Goal: Find specific page/section: Find specific page/section

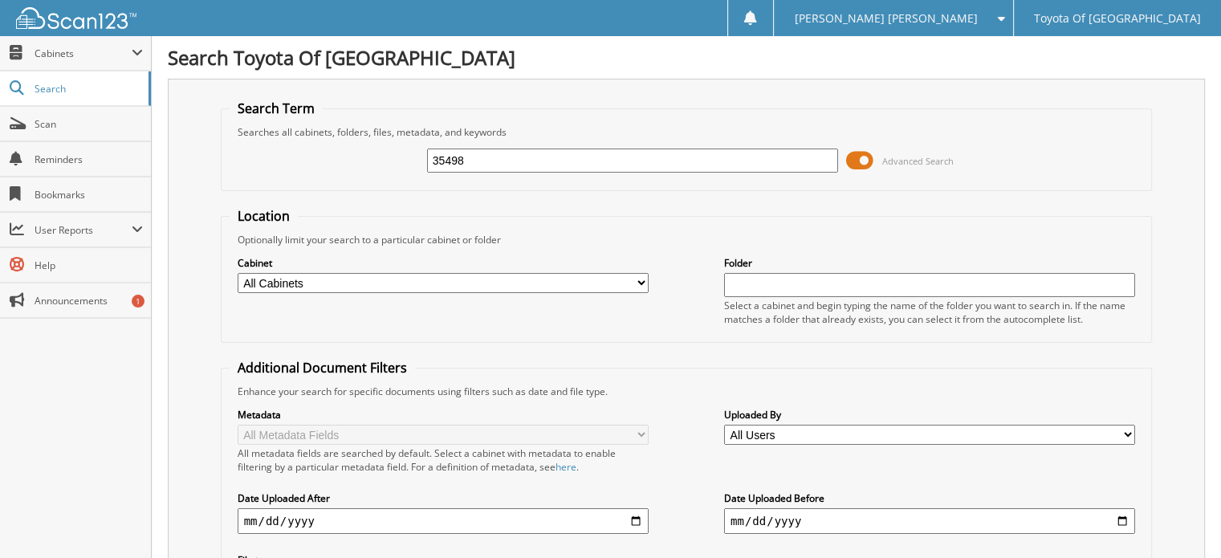
type input "35498"
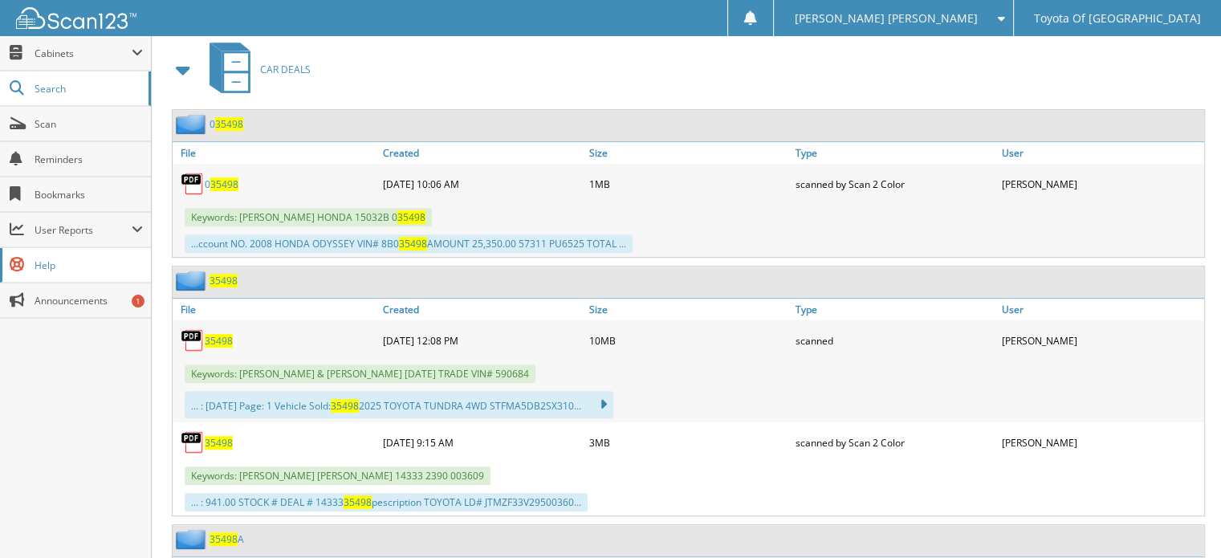
scroll to position [722, 0]
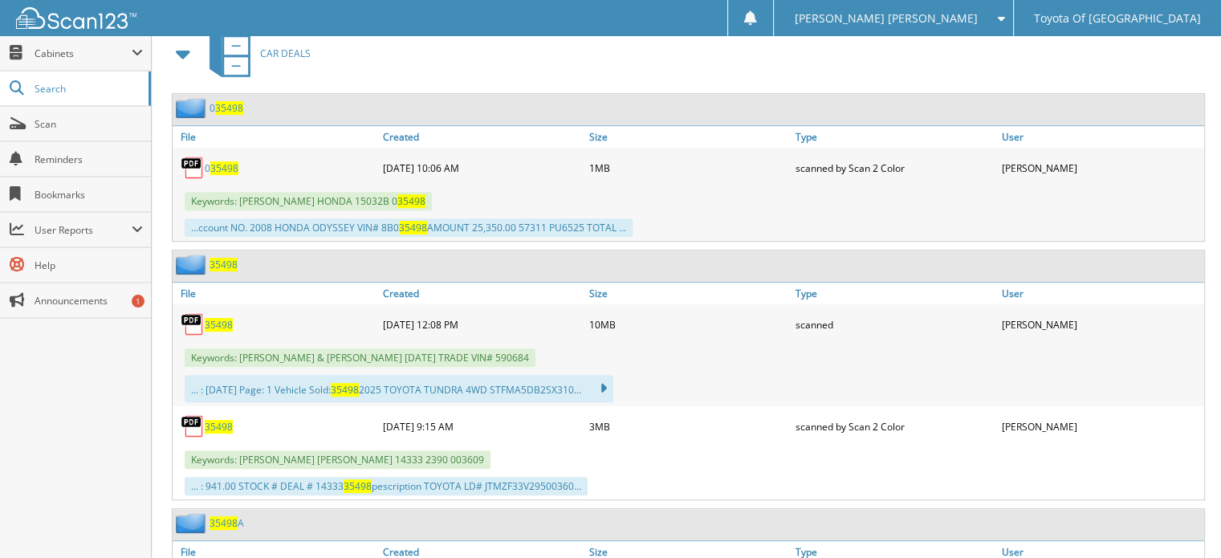
click at [209, 318] on span "35498" at bounding box center [219, 325] width 28 height 14
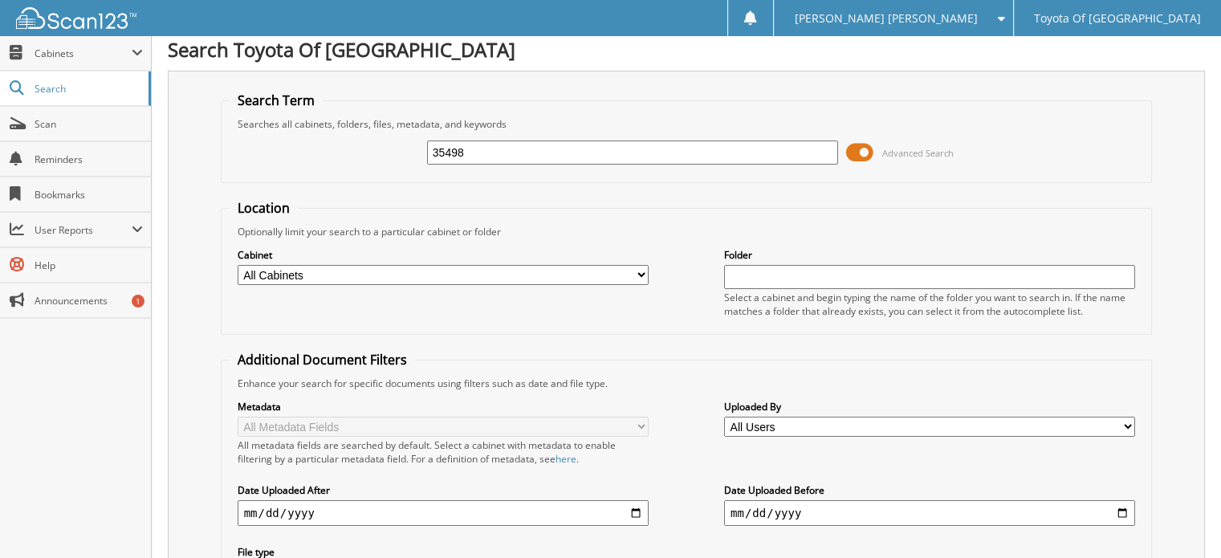
scroll to position [0, 0]
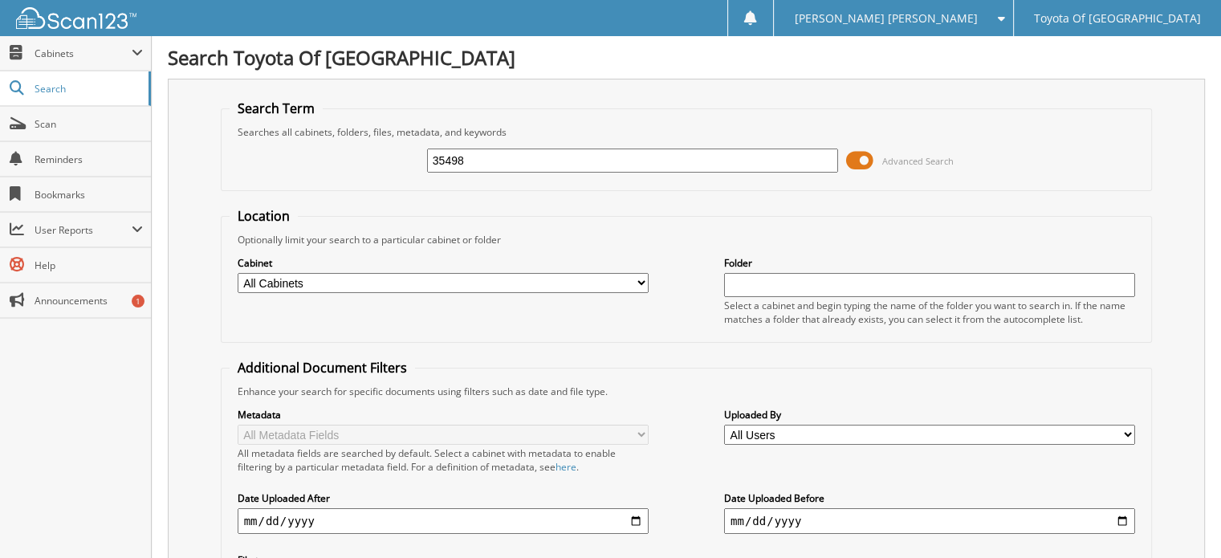
click at [639, 279] on select "All Cabinets ACCOUNTS PAYABLE ACCOUNTS RECEIVABLE BANKS RECS cancellations CAR …" at bounding box center [443, 283] width 411 height 20
select select "1627"
click at [238, 273] on select "All Cabinets ACCOUNTS PAYABLE ACCOUNTS RECEIVABLE BANKS RECS cancellations CAR …" at bounding box center [443, 283] width 411 height 20
drag, startPoint x: 479, startPoint y: 157, endPoint x: 144, endPoint y: 136, distance: 335.4
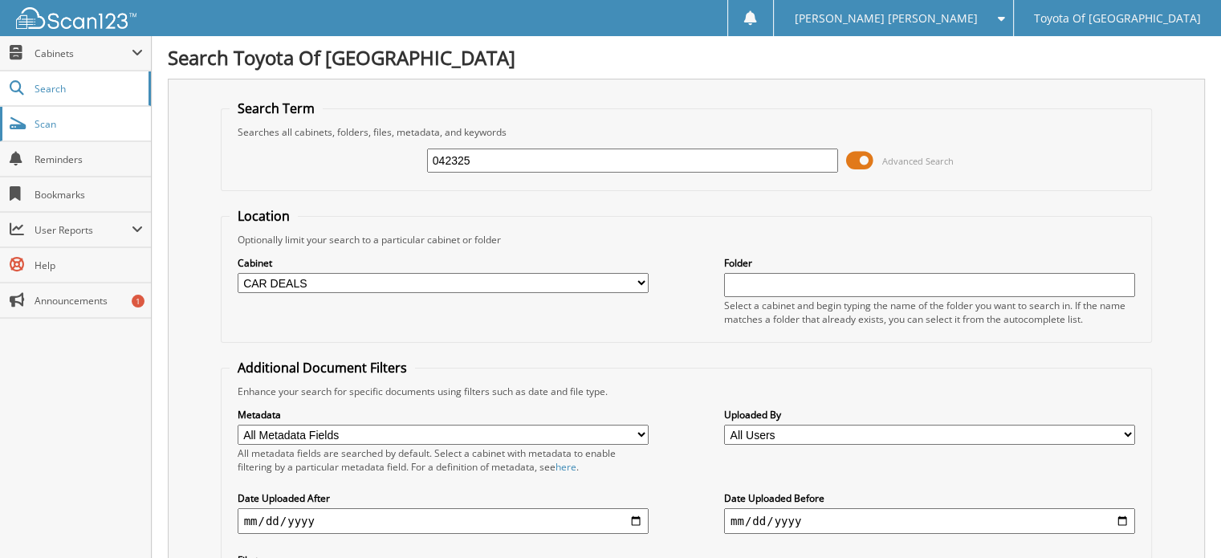
type input "042325"
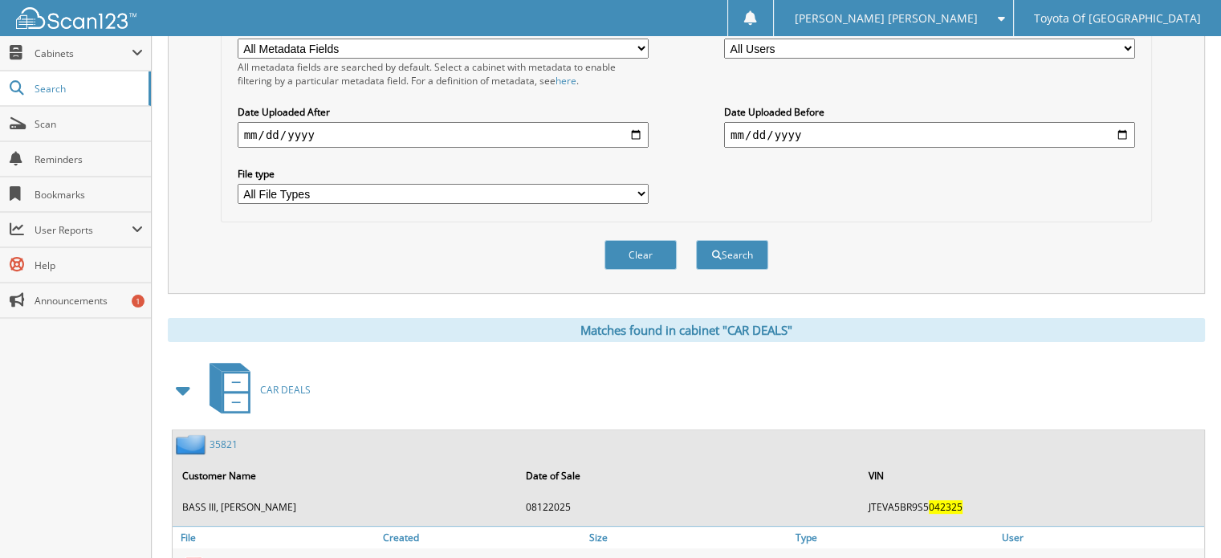
scroll to position [562, 0]
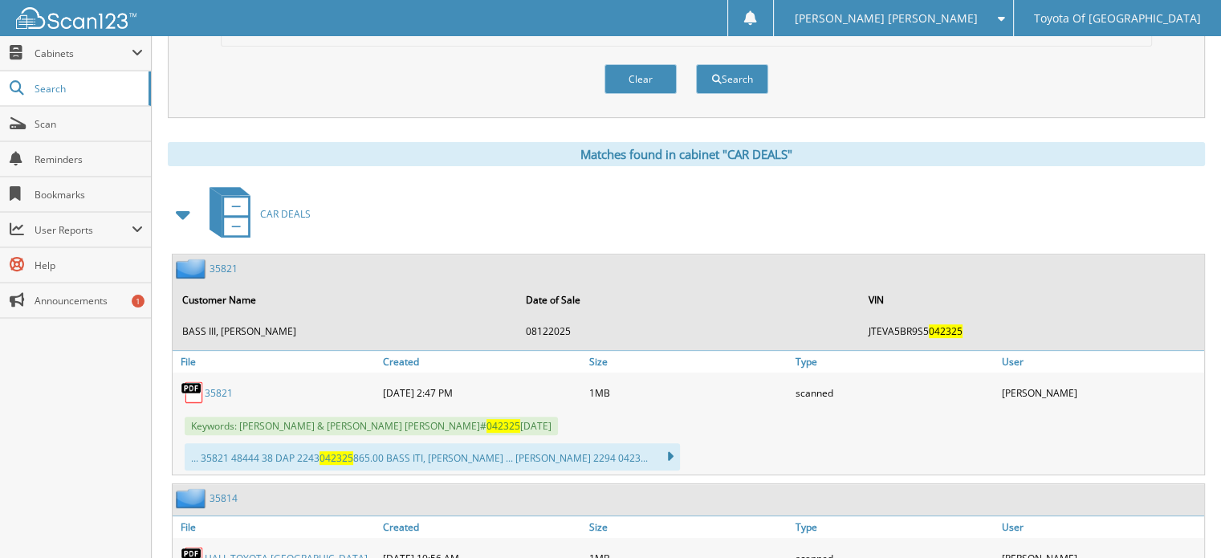
click at [220, 386] on link "35821" at bounding box center [219, 393] width 28 height 14
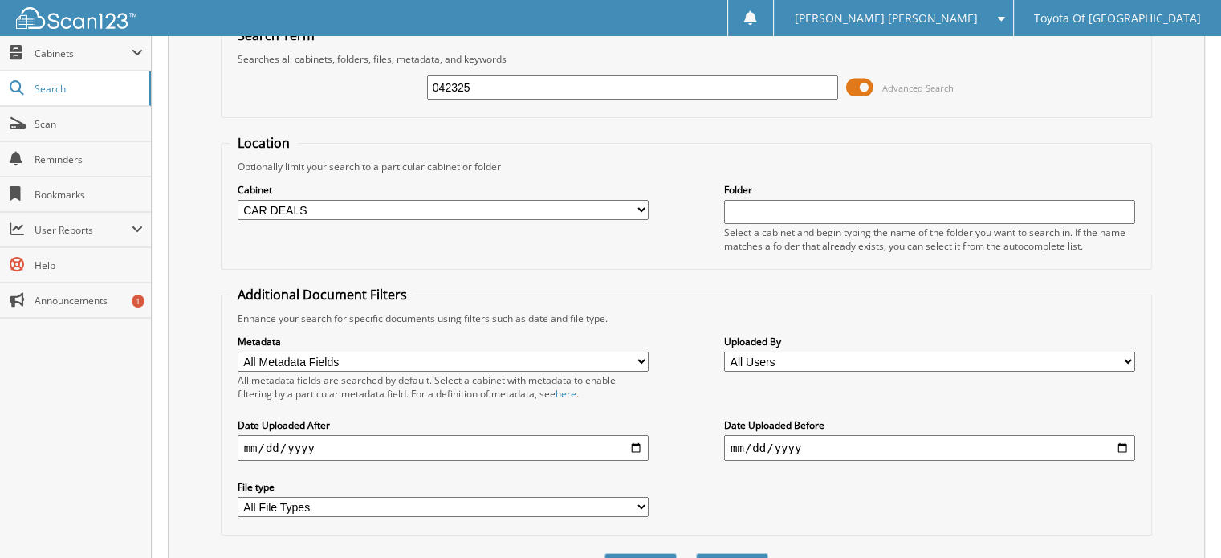
scroll to position [0, 0]
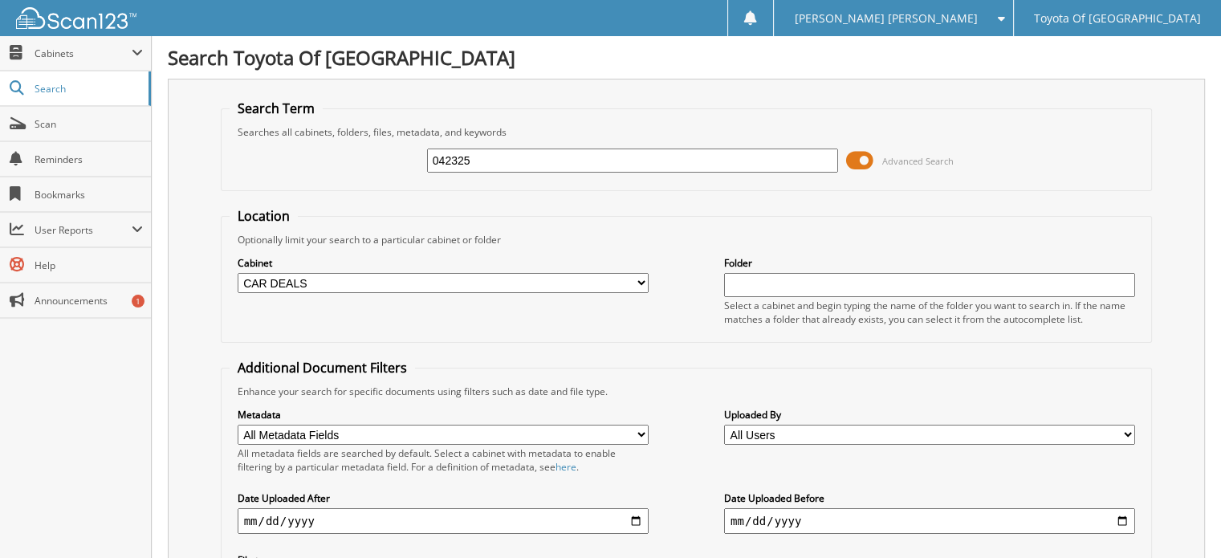
drag, startPoint x: 493, startPoint y: 168, endPoint x: 255, endPoint y: 144, distance: 238.8
click at [256, 144] on div "042325 Advanced Search" at bounding box center [687, 160] width 914 height 43
type input "P4497B"
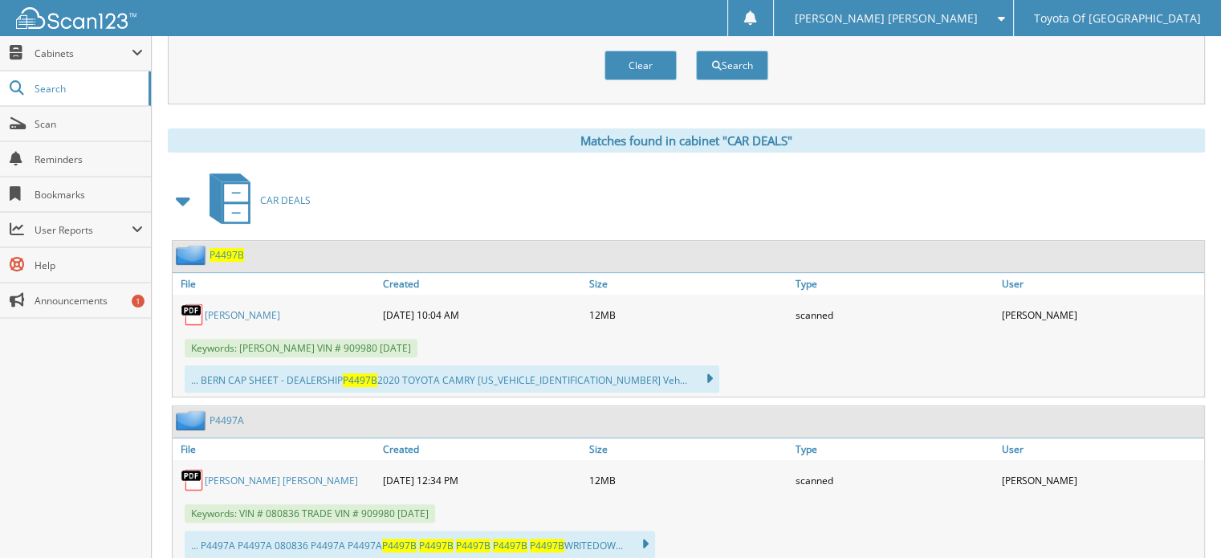
scroll to position [608, 0]
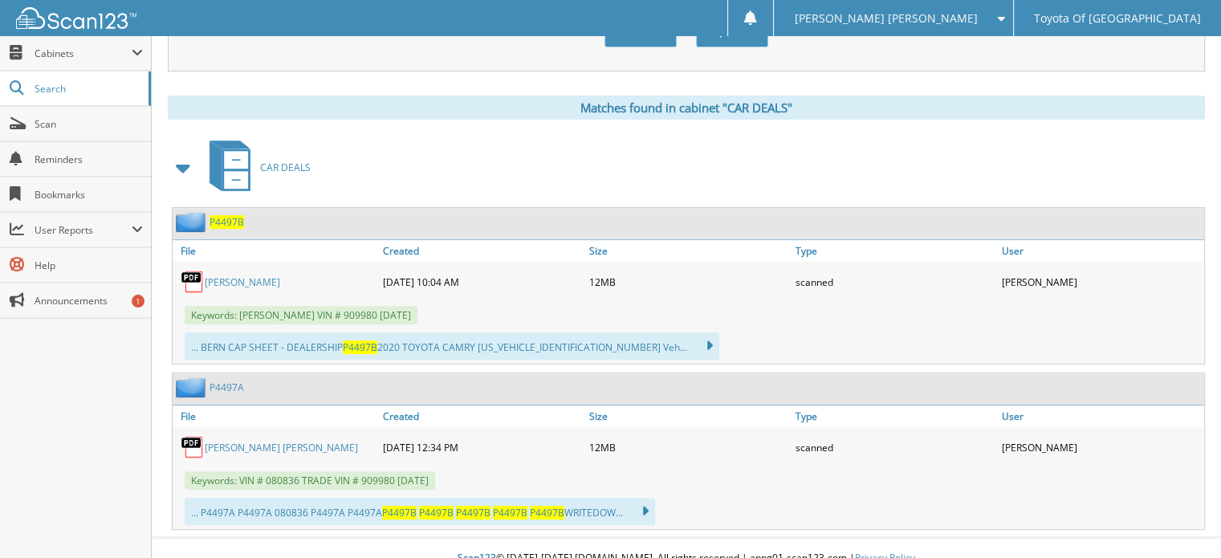
click at [244, 275] on link "[PERSON_NAME]" at bounding box center [242, 282] width 75 height 14
click at [29, 429] on div "Close Cabinets My Company Email Addresses Search Scan" at bounding box center [76, 297] width 152 height 522
click at [66, 89] on span "Search" at bounding box center [88, 89] width 106 height 14
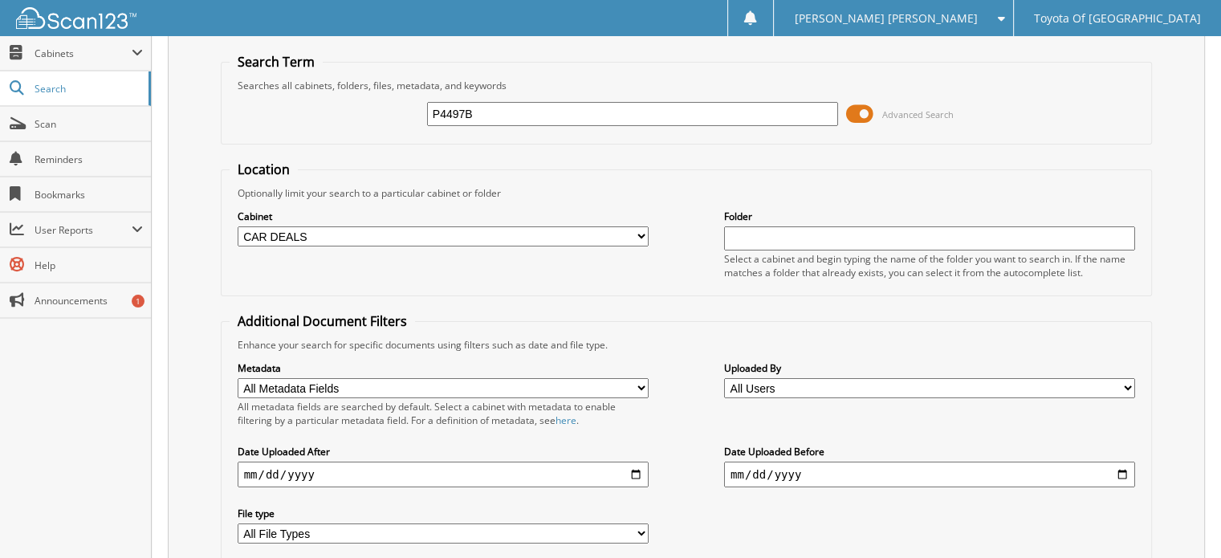
scroll to position [29, 0]
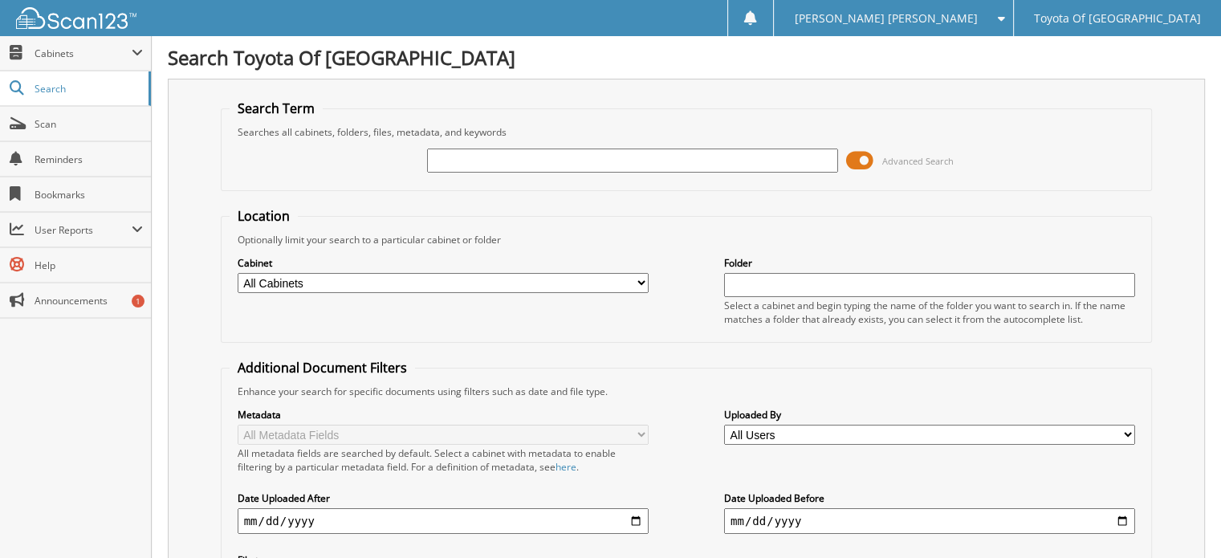
click at [645, 279] on select "All Cabinets ACCOUNTS PAYABLE ACCOUNTS RECEIVABLE BANKS RECS cancellations CAR …" at bounding box center [443, 283] width 411 height 20
select select "1627"
click at [238, 273] on select "All Cabinets ACCOUNTS PAYABLE ACCOUNTS RECEIVABLE BANKS RECS cancellations CAR …" at bounding box center [443, 283] width 411 height 20
click at [465, 160] on input "text" at bounding box center [632, 160] width 411 height 24
type input "018638"
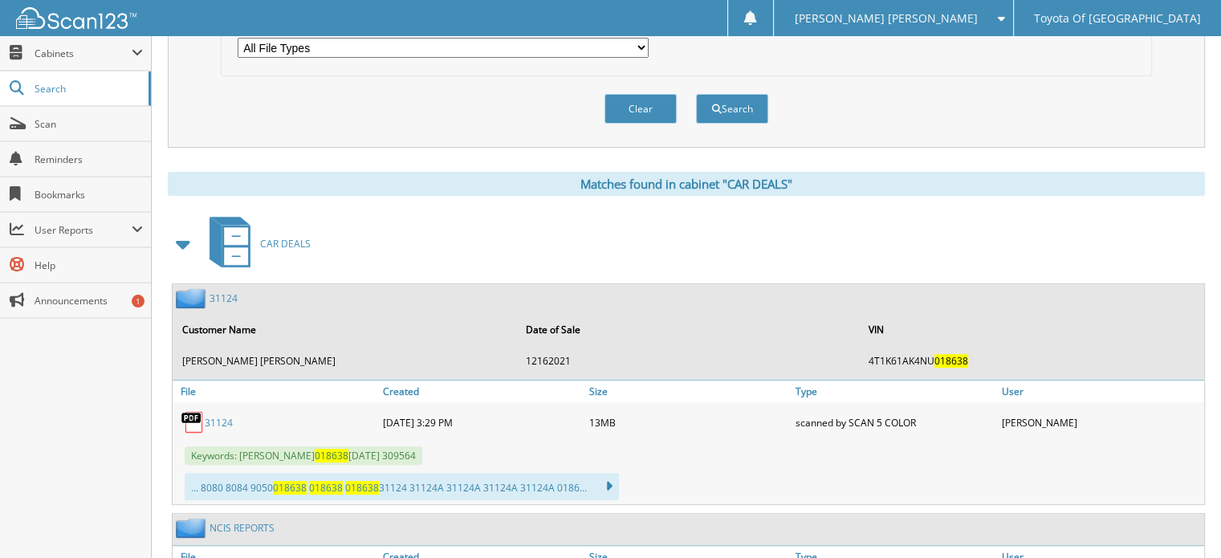
scroll to position [722, 0]
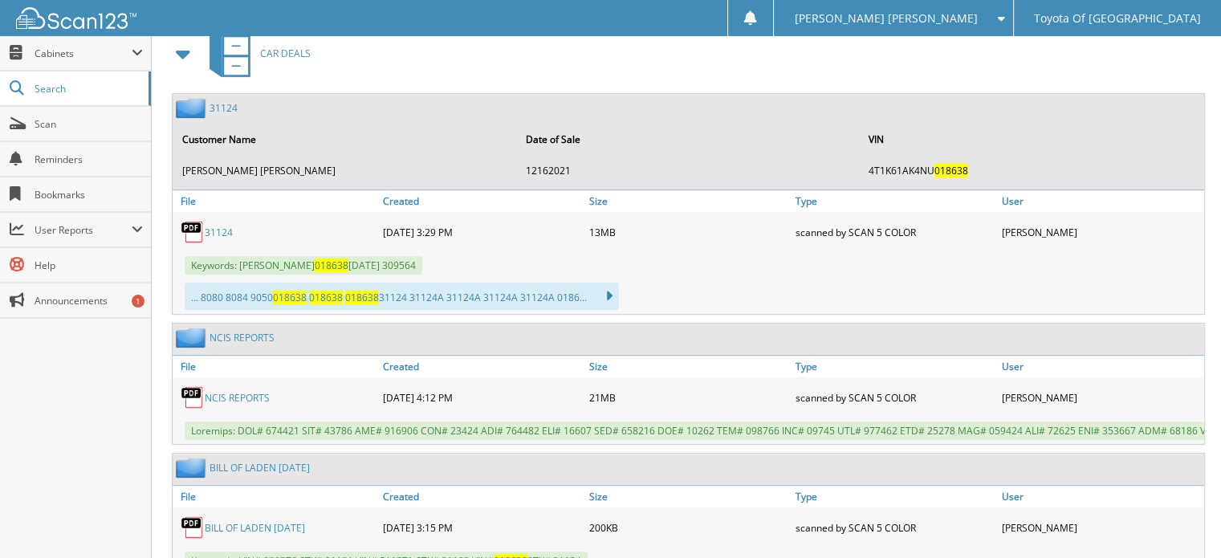
click at [224, 226] on link "31124" at bounding box center [219, 233] width 28 height 14
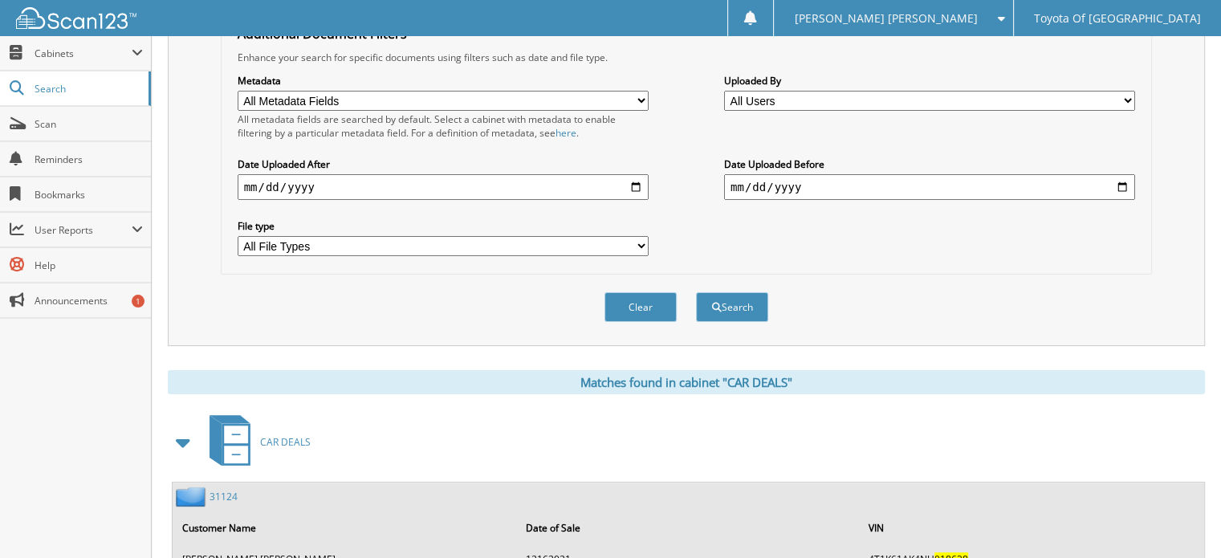
scroll to position [0, 0]
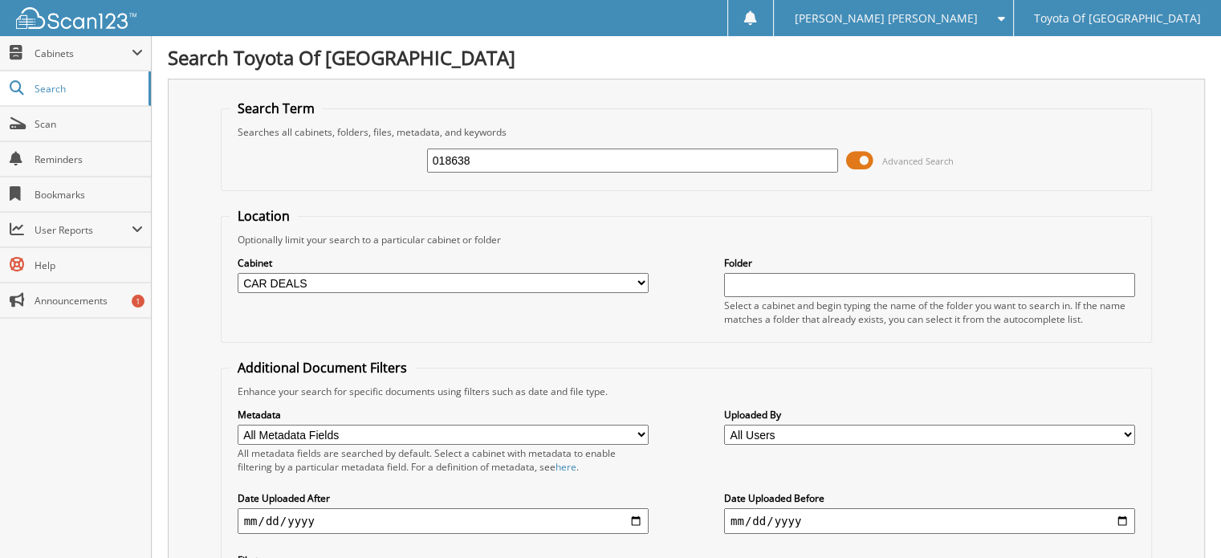
drag, startPoint x: 502, startPoint y: 157, endPoint x: 161, endPoint y: 108, distance: 344.6
click at [212, 120] on div "Search Term Searches all cabinets, folders, files, metadata, and keywords 01863…" at bounding box center [686, 379] width 1037 height 601
type input "630946"
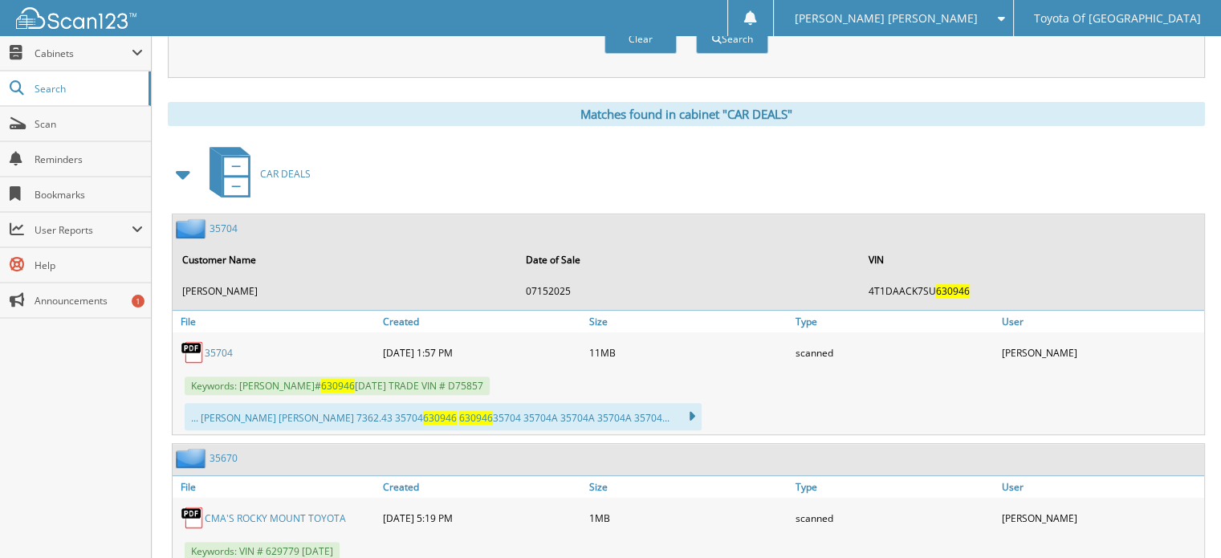
scroll to position [642, 0]
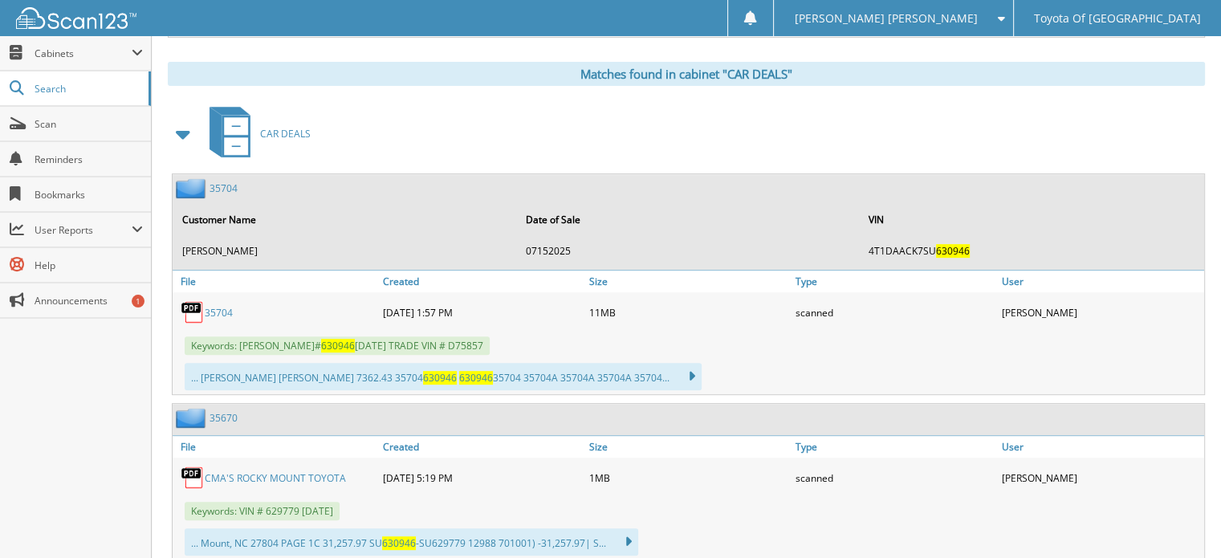
click at [218, 306] on link "35704" at bounding box center [219, 313] width 28 height 14
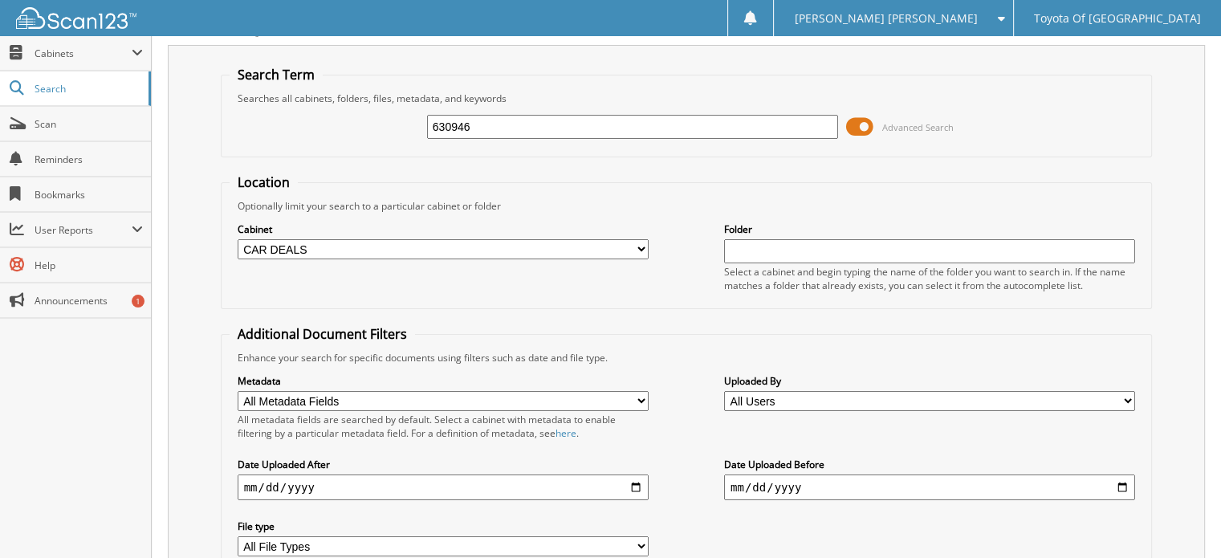
scroll to position [0, 0]
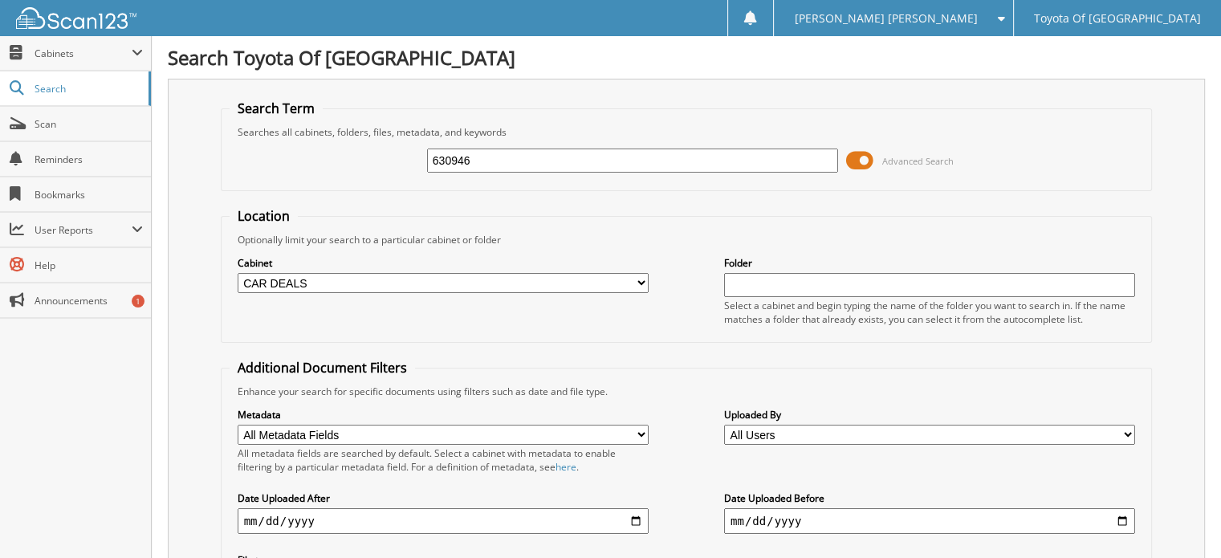
drag, startPoint x: 492, startPoint y: 150, endPoint x: 289, endPoint y: 118, distance: 205.6
click at [289, 118] on fieldset "Search Term Searches all cabinets, folders, files, metadata, and keywords 63094…" at bounding box center [687, 145] width 932 height 91
click at [642, 274] on select "All Cabinets ACCOUNTS PAYABLE ACCOUNTS RECEIVABLE BANKS RECS cancellations CAR …" at bounding box center [443, 283] width 411 height 20
select select "1628"
click at [238, 273] on select "All Cabinets ACCOUNTS PAYABLE ACCOUNTS RECEIVABLE BANKS RECS cancellations CAR …" at bounding box center [443, 283] width 411 height 20
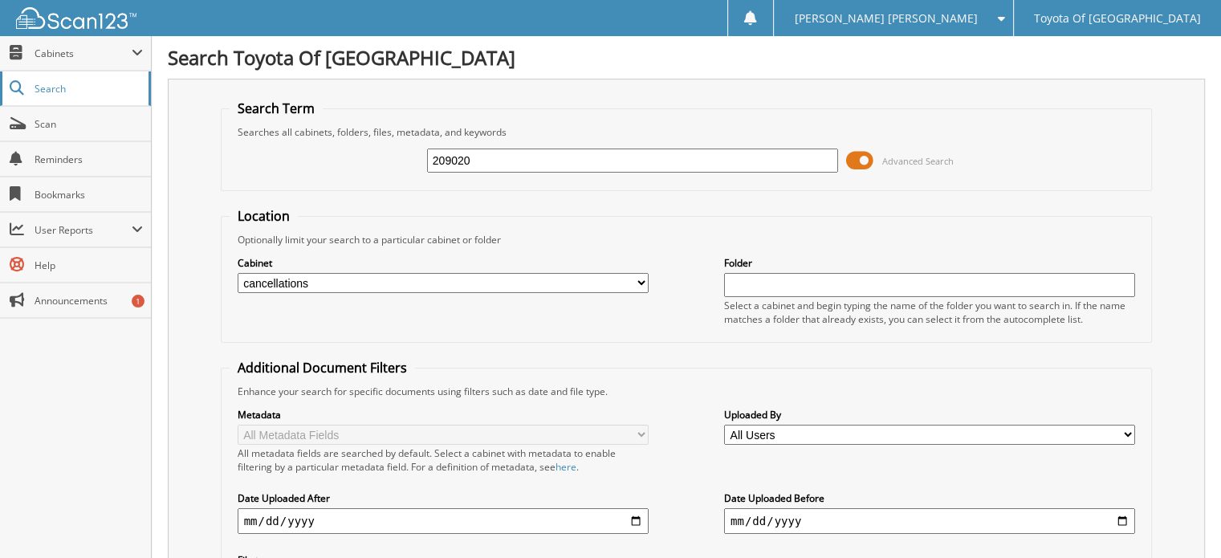
type input "209020"
click at [640, 279] on select "All Cabinets ACCOUNTS PAYABLE ACCOUNTS RECEIVABLE BANKS RECS cancellations CAR …" at bounding box center [443, 283] width 411 height 20
select select "1627"
click at [238, 273] on select "All Cabinets ACCOUNTS PAYABLE ACCOUNTS RECEIVABLE BANKS RECS cancellations CAR …" at bounding box center [443, 283] width 411 height 20
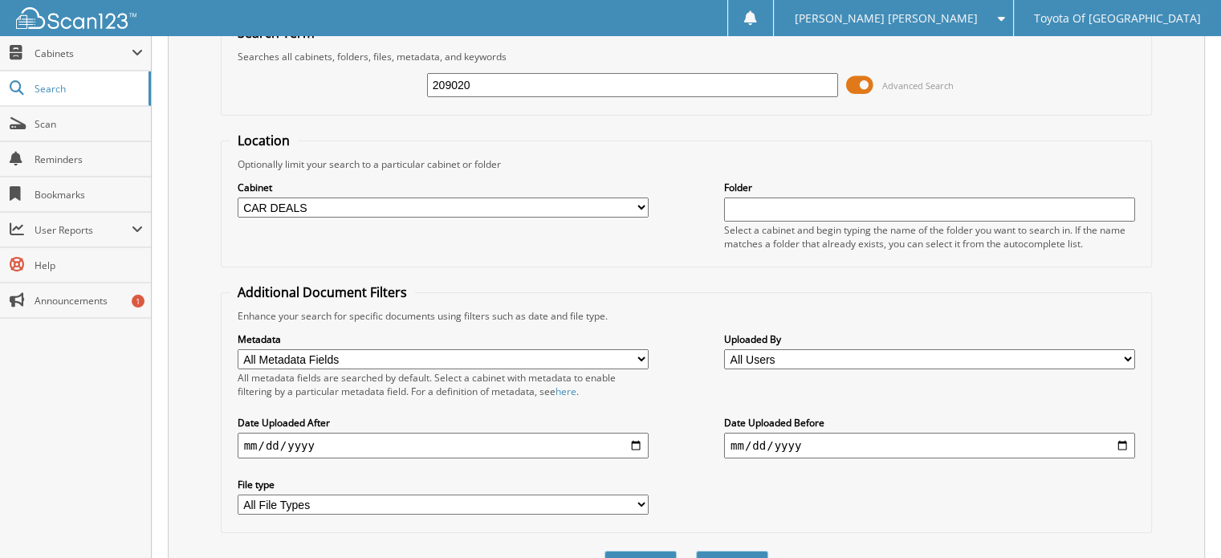
scroll to position [212, 0]
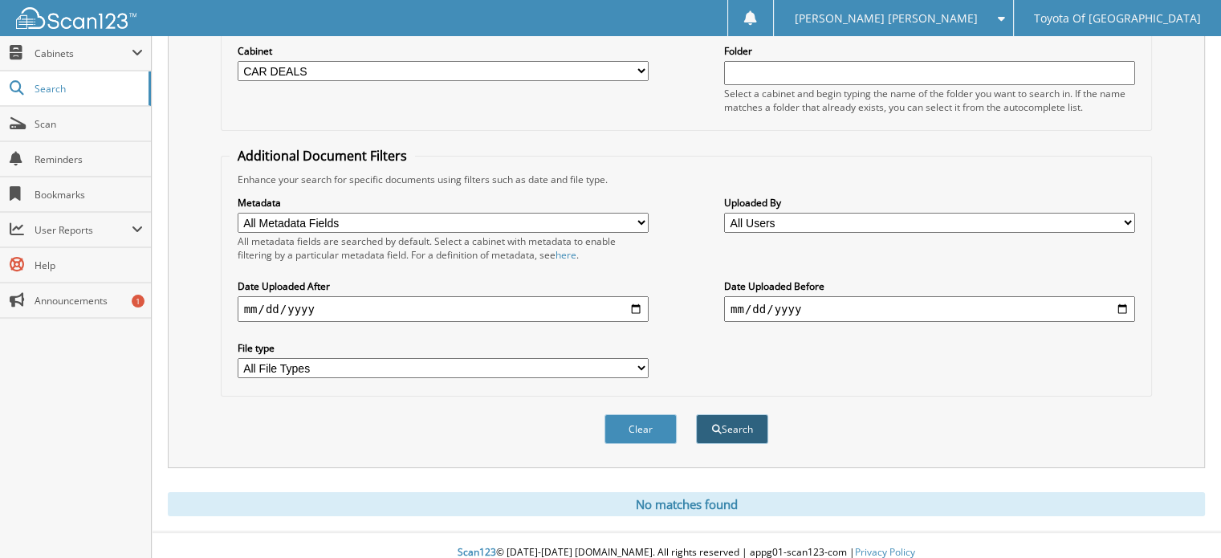
click at [746, 421] on button "Search" at bounding box center [732, 429] width 72 height 30
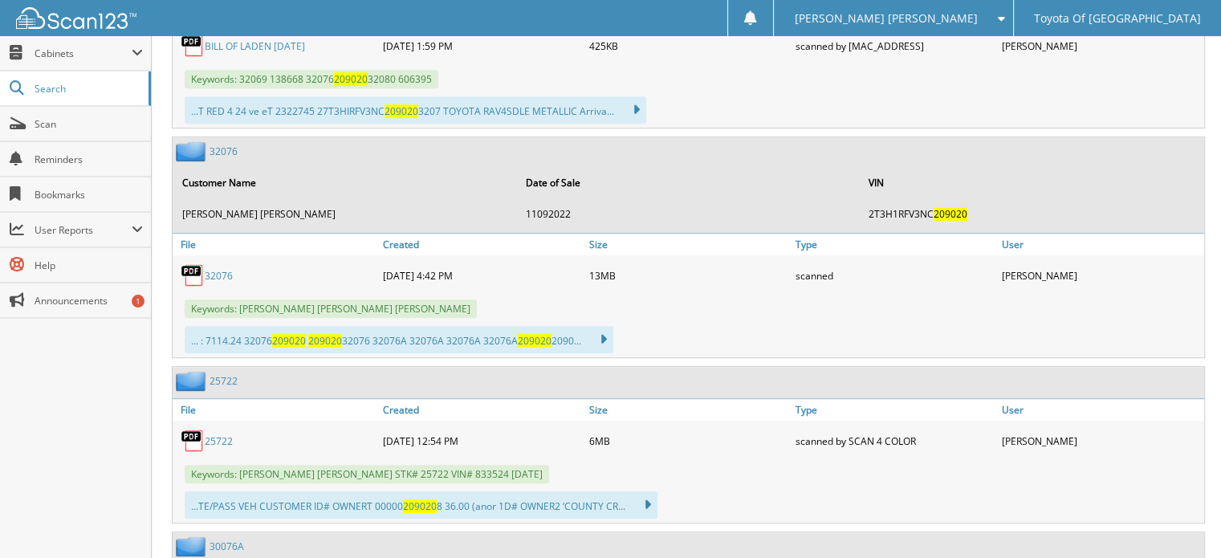
scroll to position [883, 0]
